Goal: Communication & Community: Answer question/provide support

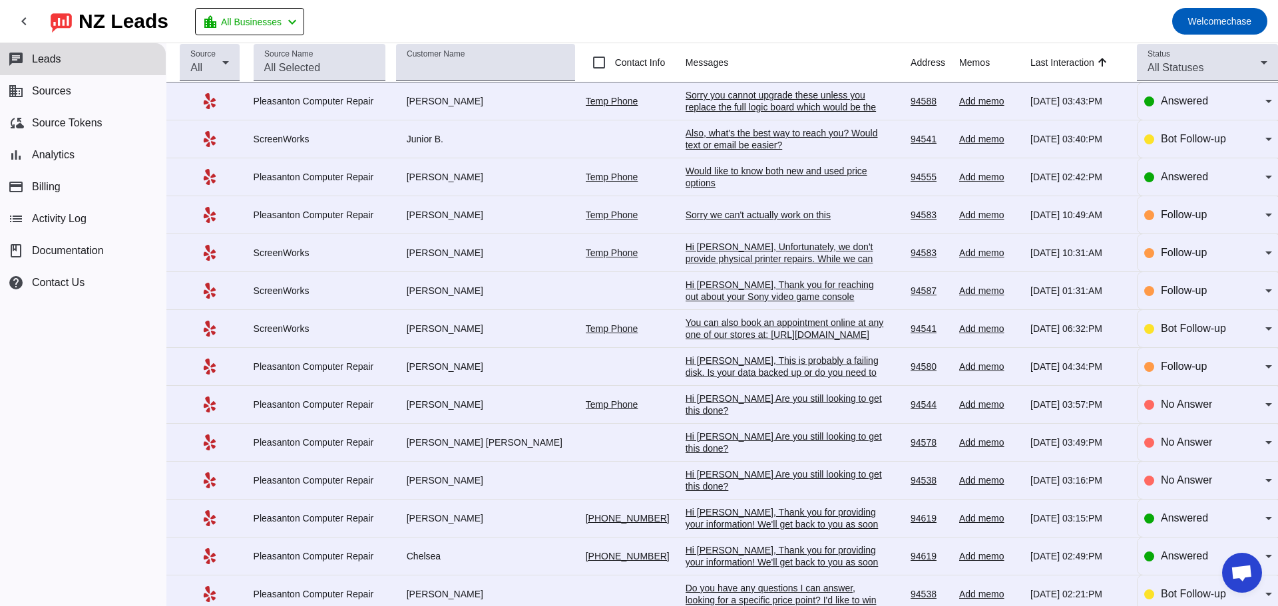
click at [685, 177] on div "Would like to know both new and used price options" at bounding box center [785, 177] width 200 height 24
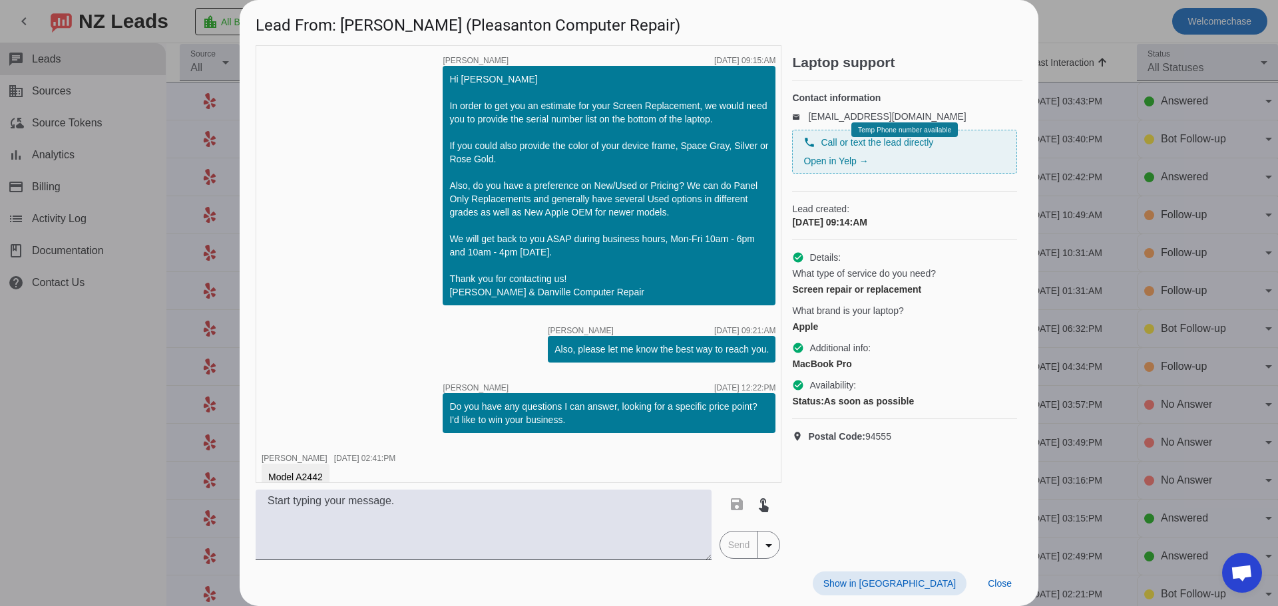
scroll to position [204, 0]
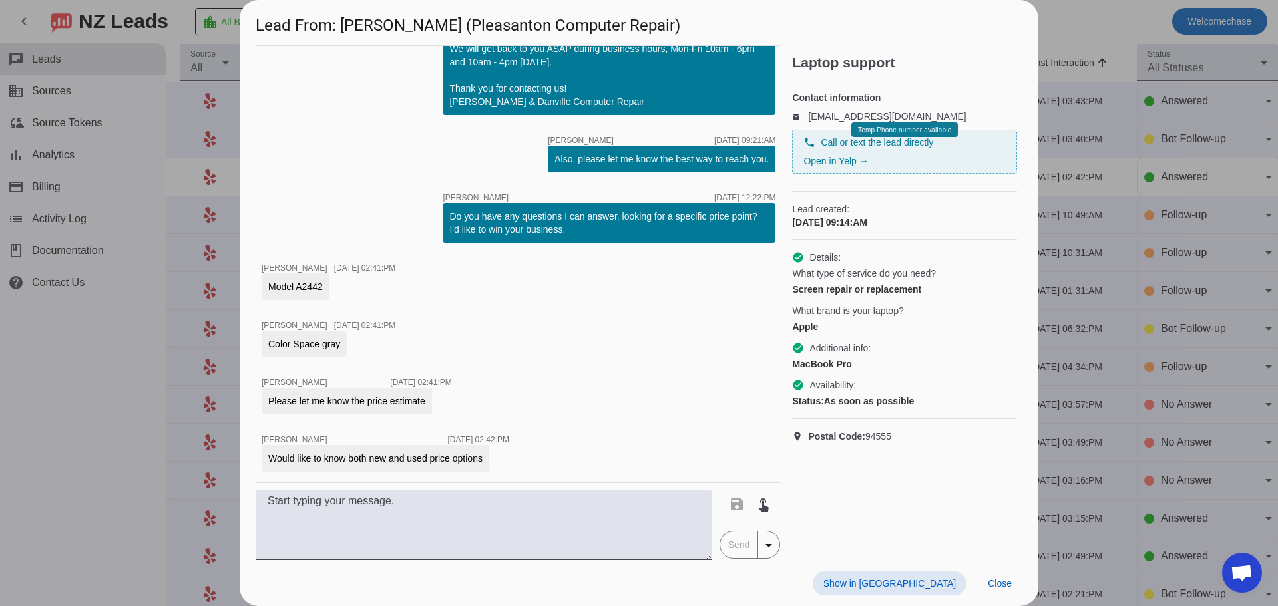
click at [1188, 175] on div at bounding box center [639, 303] width 1278 height 606
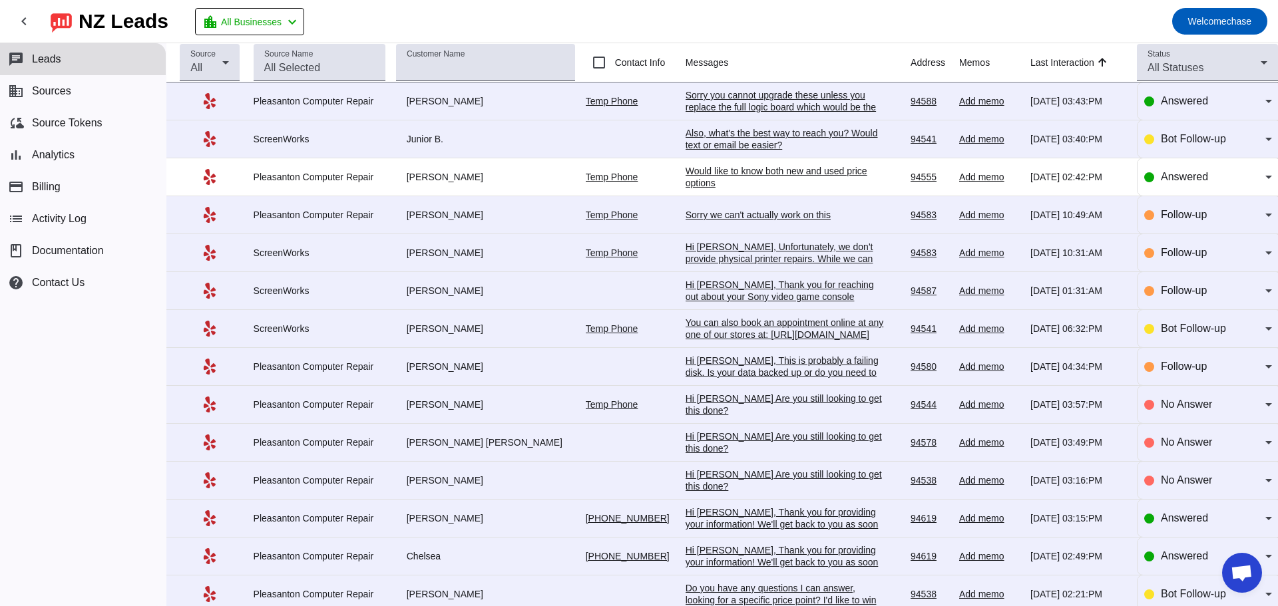
click at [804, 221] on div "Sorry we can't actually work on this" at bounding box center [785, 215] width 200 height 12
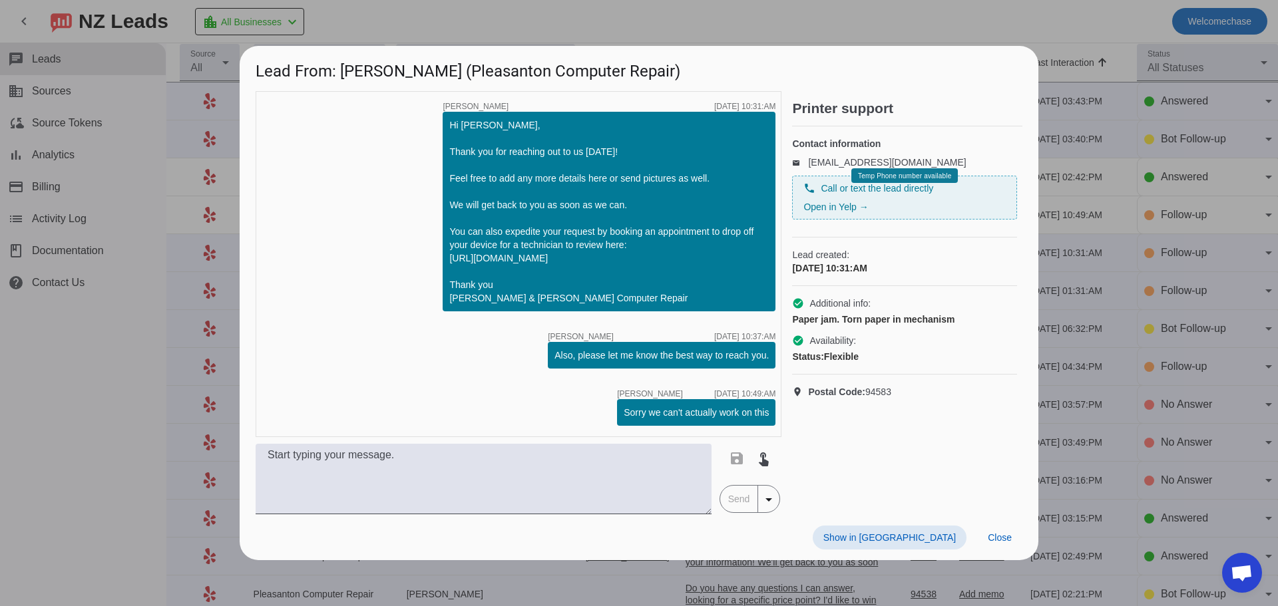
click at [1171, 193] on div at bounding box center [639, 303] width 1278 height 606
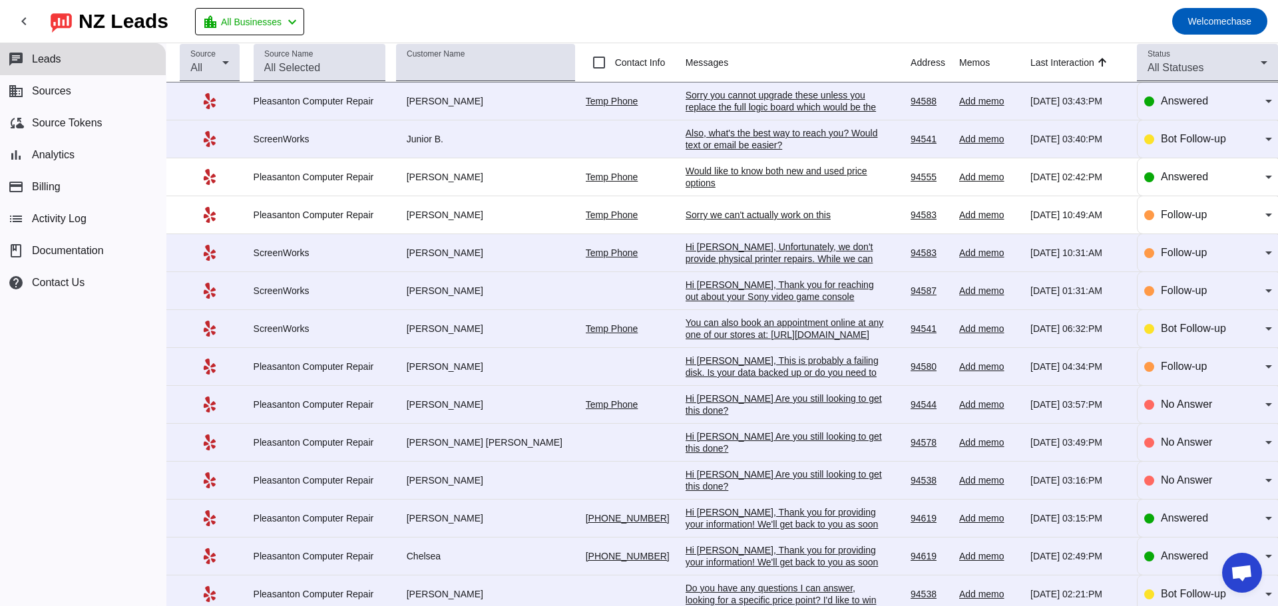
click at [691, 176] on div "Would like to know both new and used price options" at bounding box center [785, 177] width 200 height 24
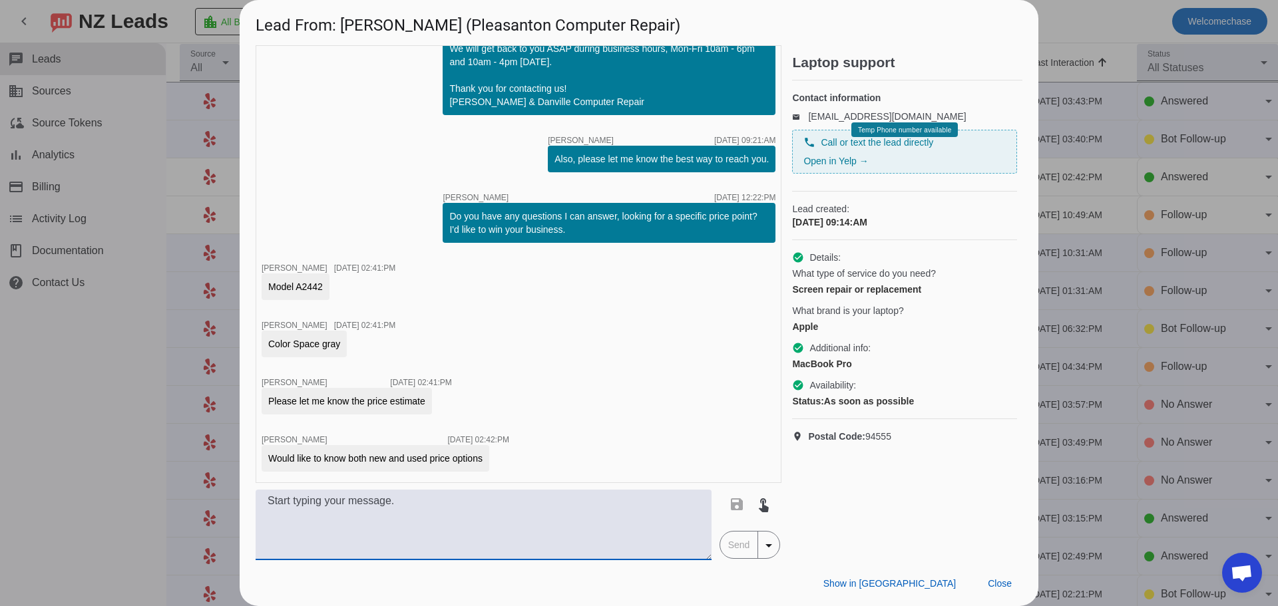
click at [415, 513] on textarea at bounding box center [484, 525] width 456 height 71
type textarea "I"
type textarea "S"
type textarea "W"
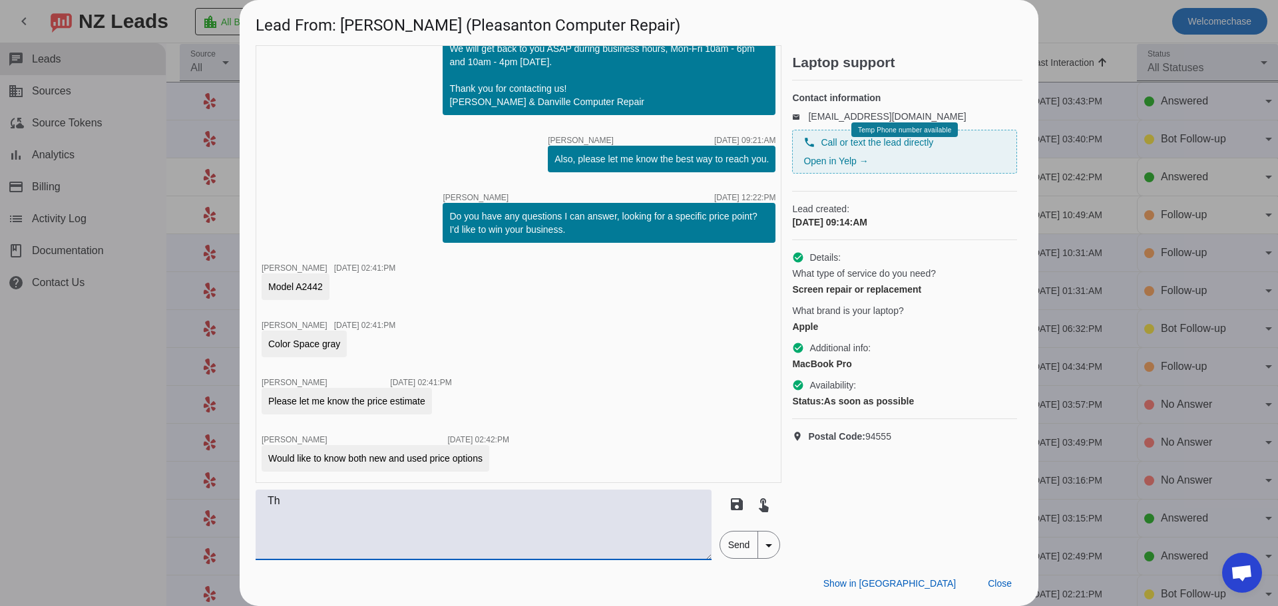
type textarea "T"
type textarea "We can do the repair for $599 part+labor. Used pricing is a bit less at around …"
click at [737, 546] on span "Send" at bounding box center [739, 545] width 38 height 27
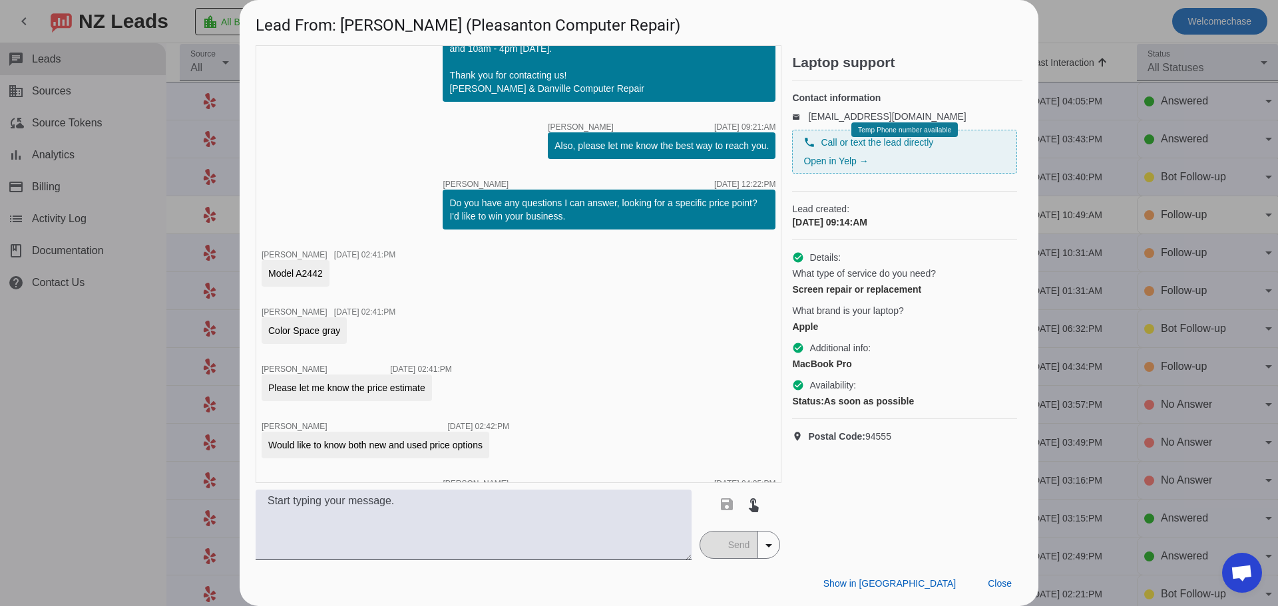
scroll to position [274, 0]
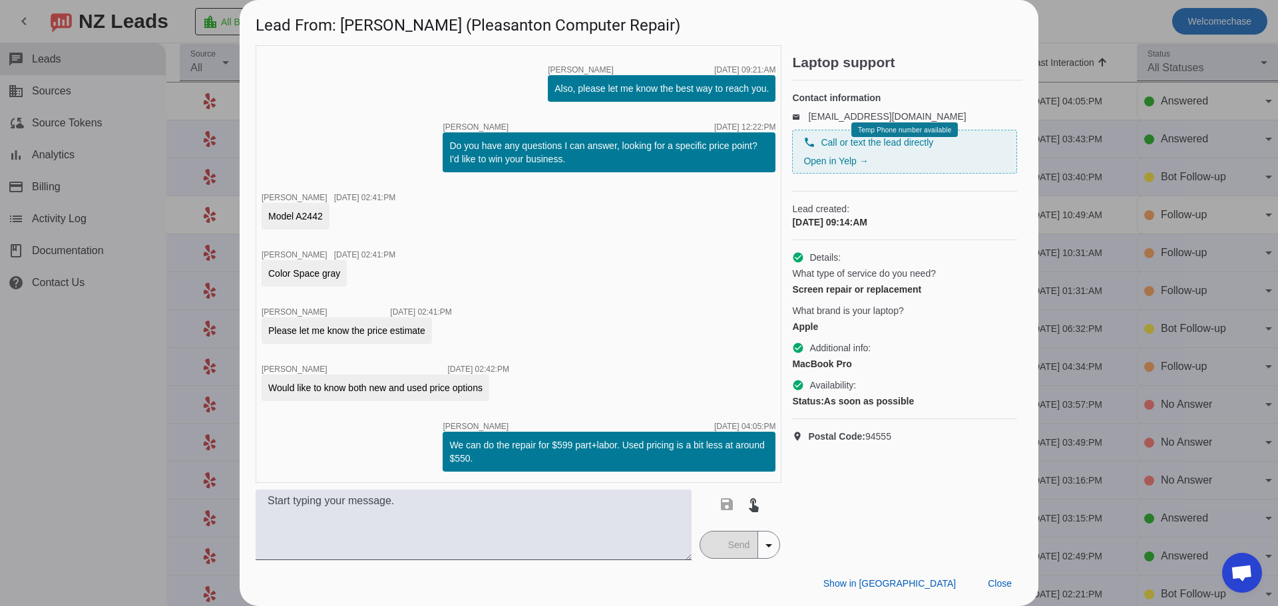
click at [1070, 25] on div at bounding box center [639, 303] width 1278 height 606
